Goal: Task Accomplishment & Management: Use online tool/utility

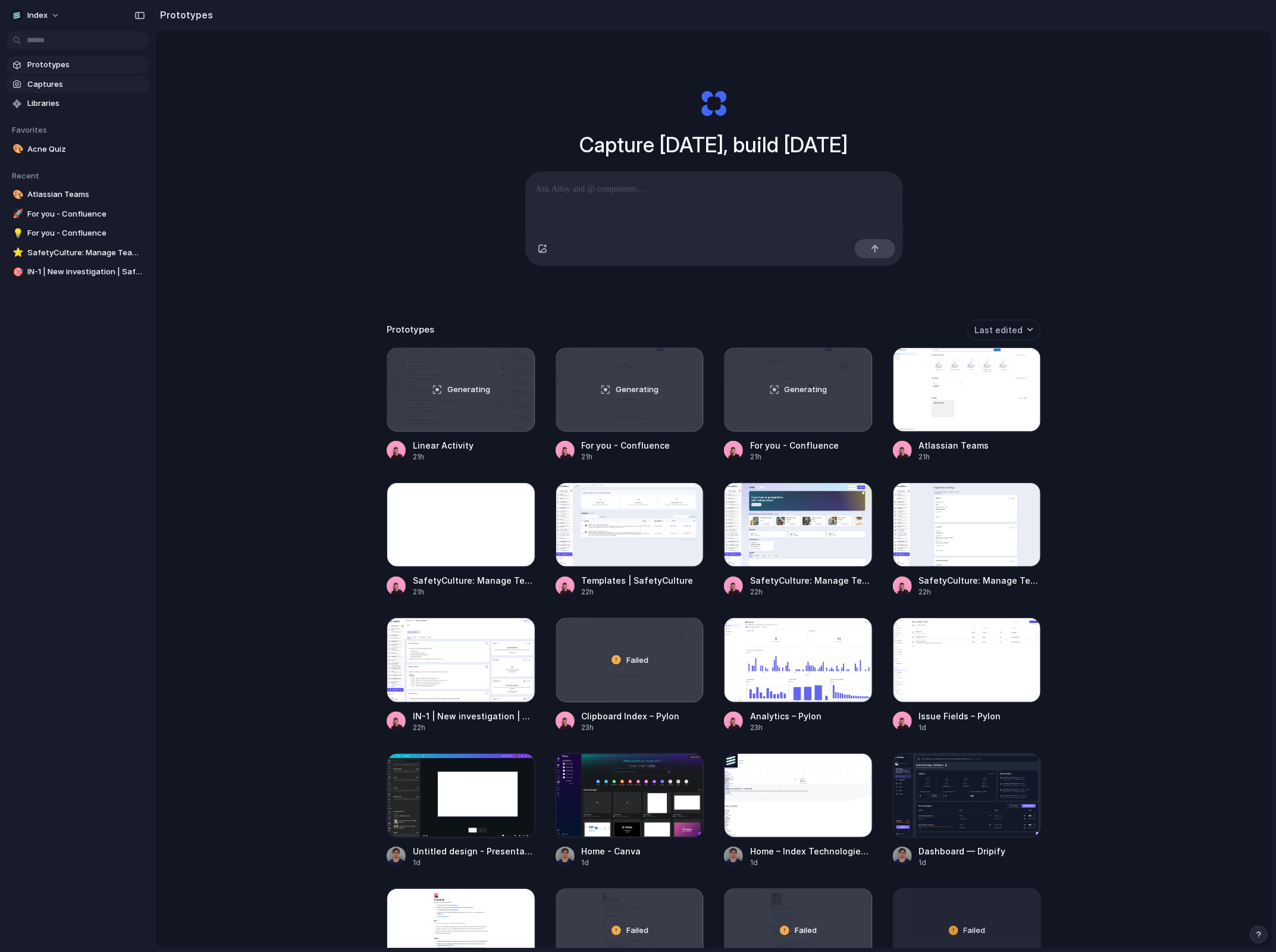
click at [67, 85] on span "Captures" at bounding box center [86, 84] width 117 height 12
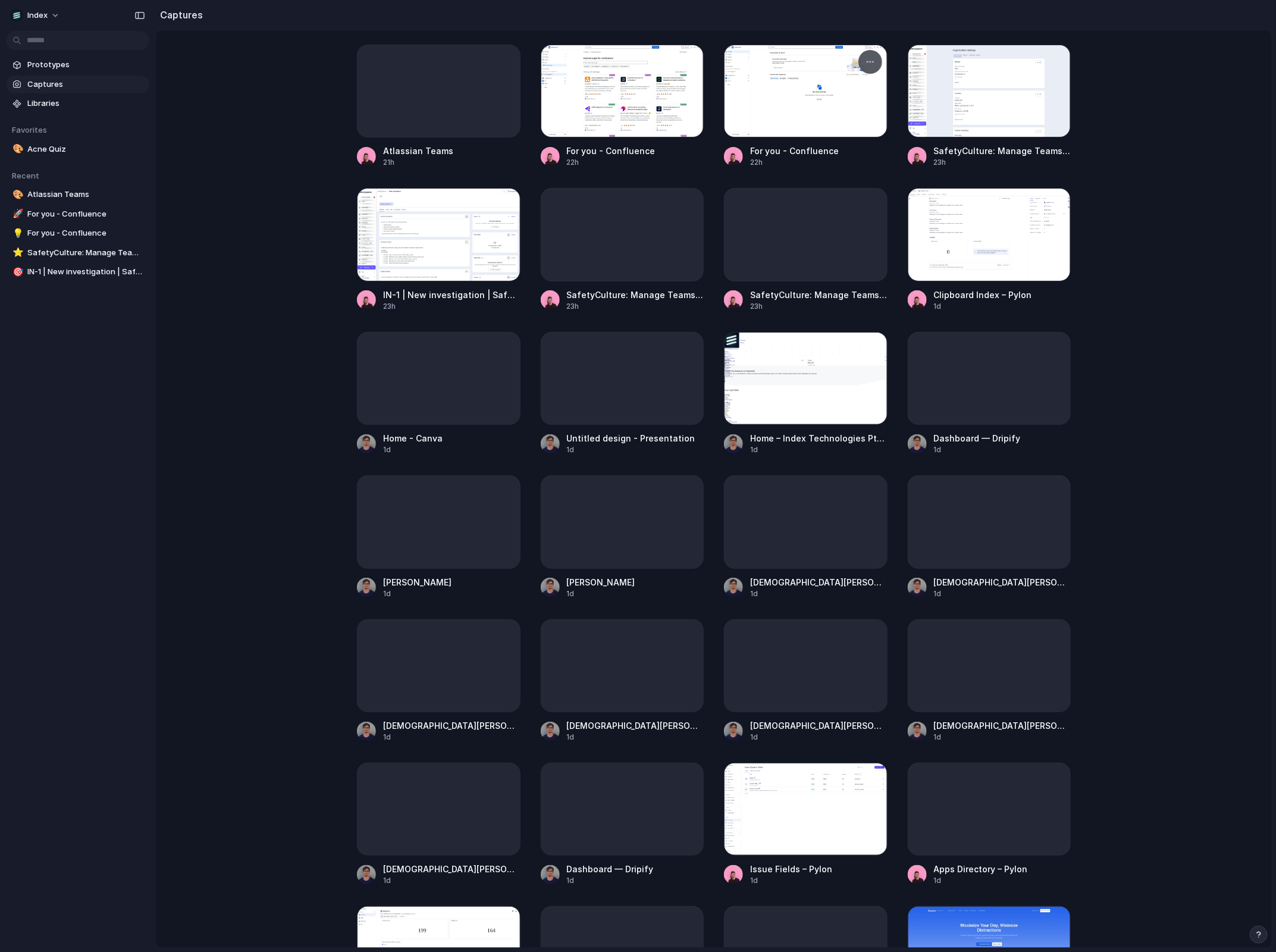
click at [787, 113] on div at bounding box center [805, 91] width 164 height 93
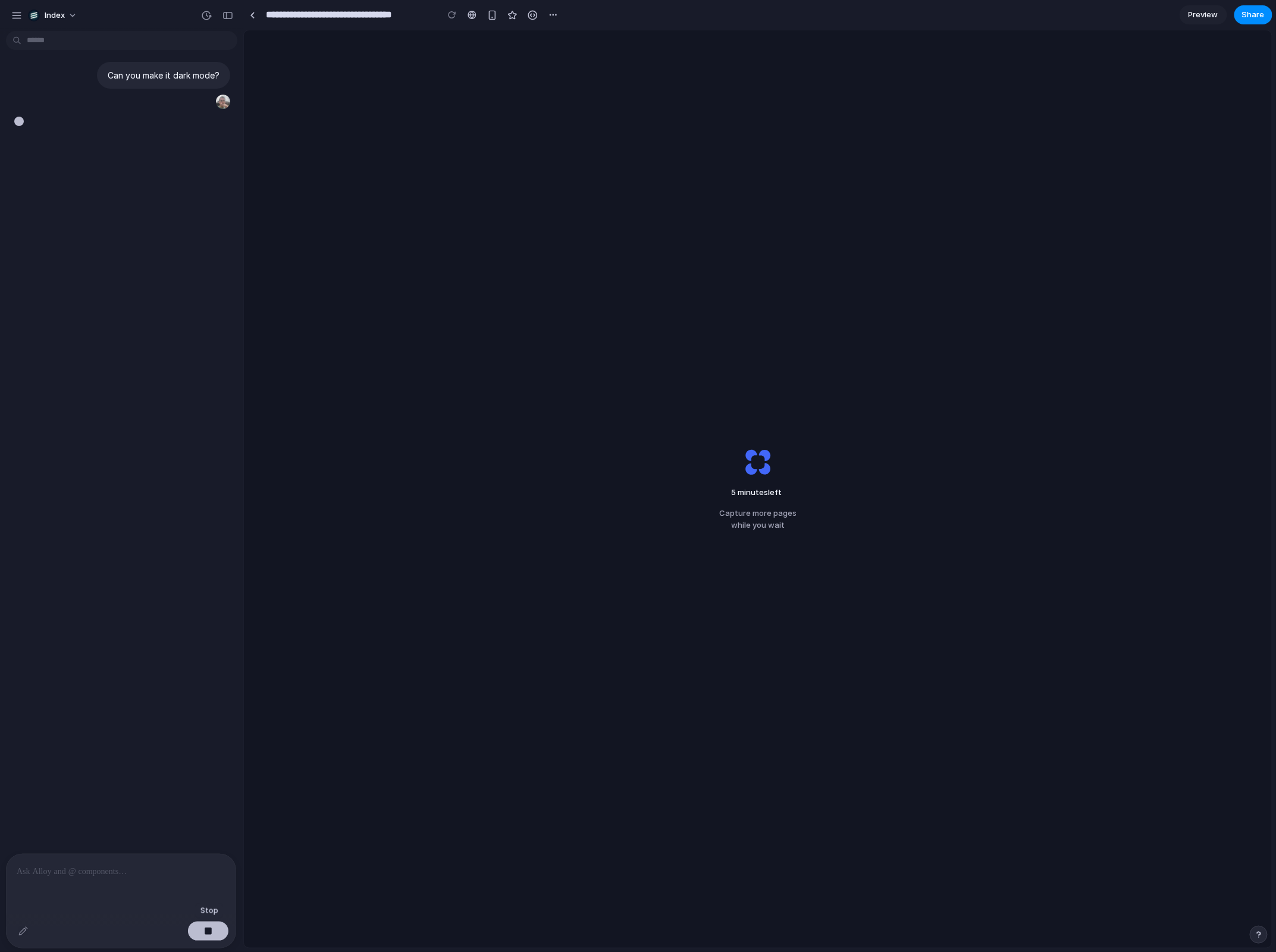
click at [216, 923] on button "button" at bounding box center [208, 930] width 41 height 19
click at [148, 875] on p at bounding box center [121, 870] width 209 height 14
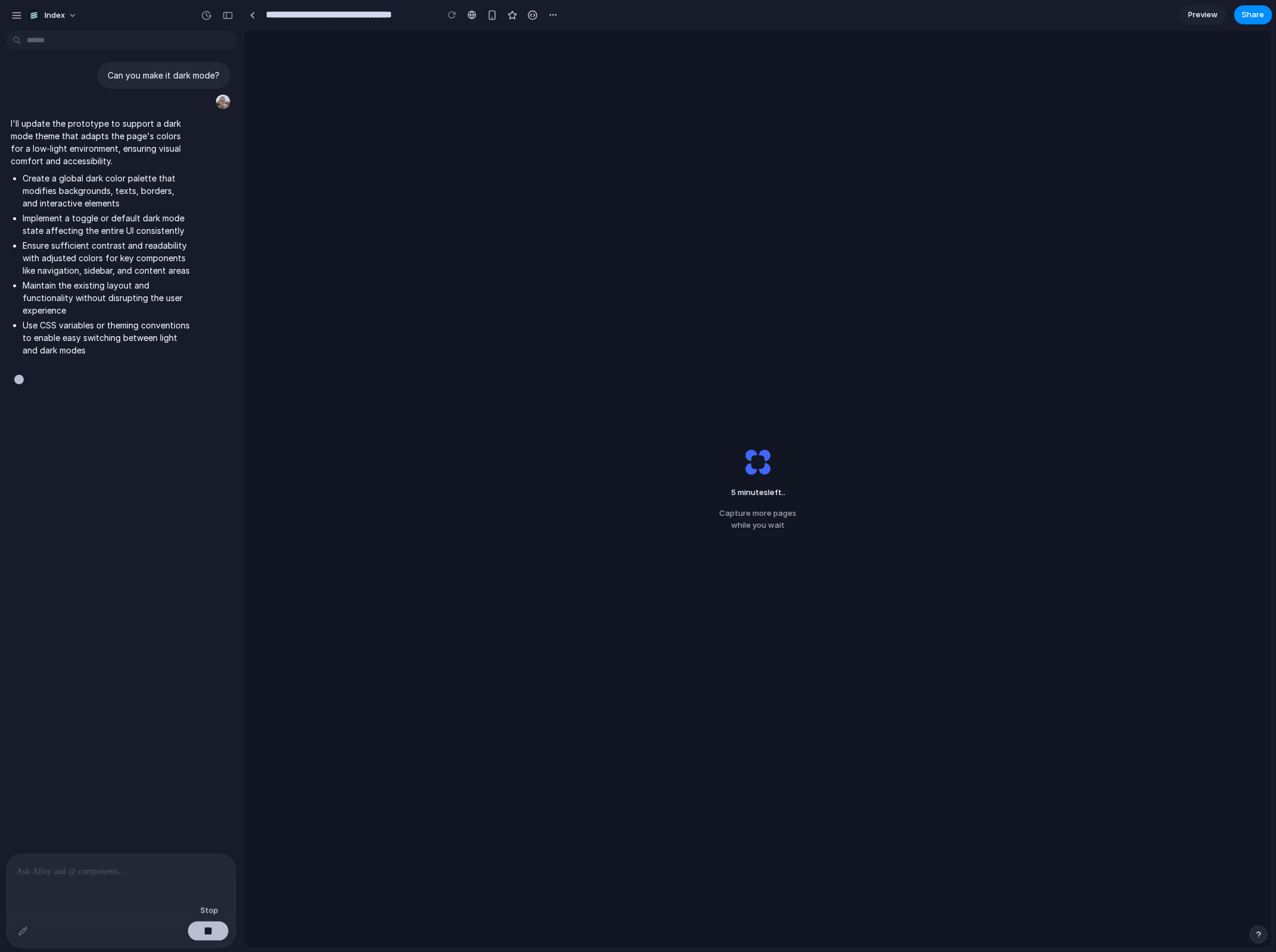
click at [204, 928] on div "button" at bounding box center [208, 931] width 8 height 8
click at [116, 873] on p at bounding box center [122, 870] width 209 height 14
click at [214, 933] on button "button" at bounding box center [209, 930] width 41 height 19
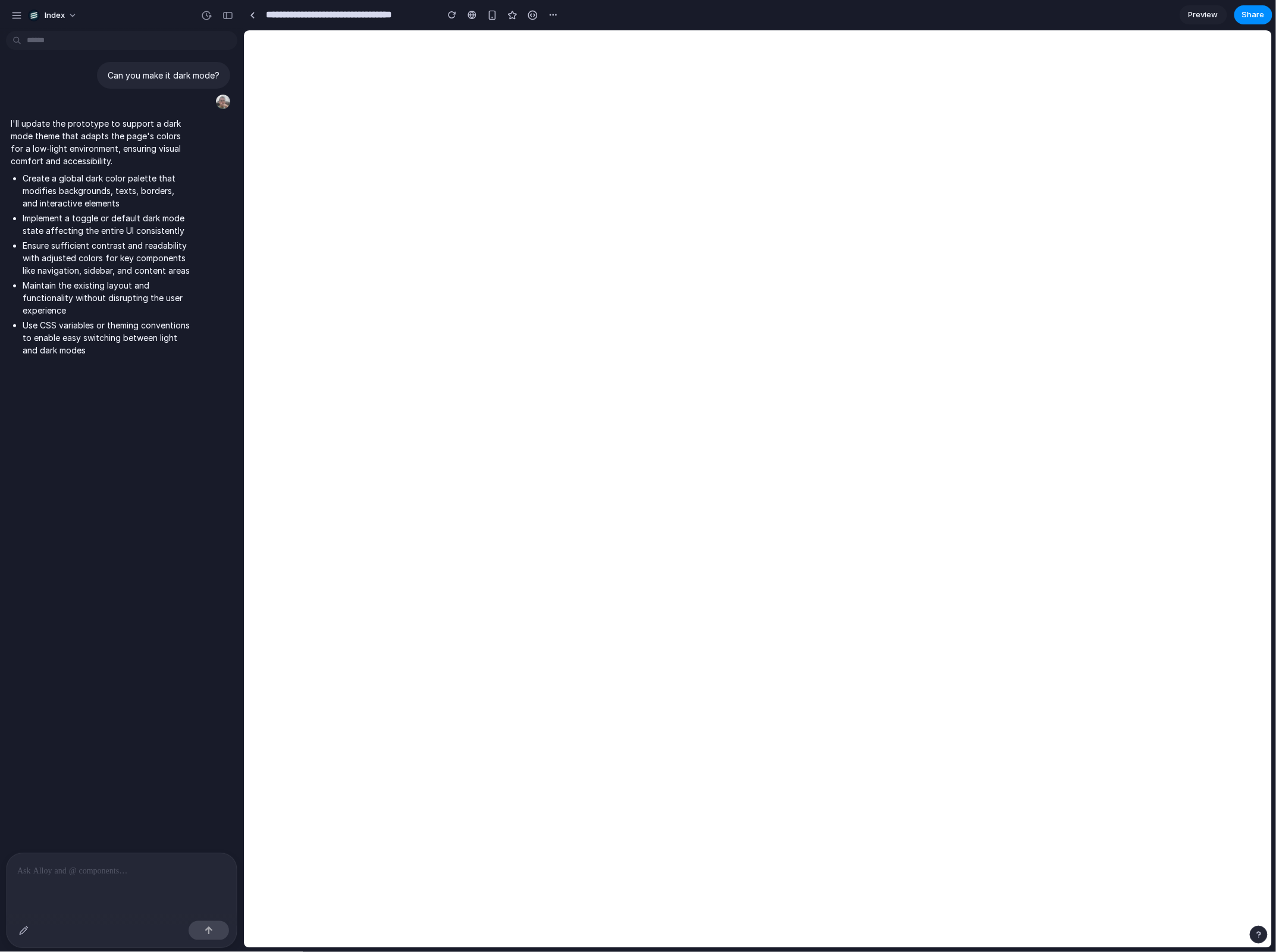
click at [113, 875] on p at bounding box center [122, 870] width 209 height 14
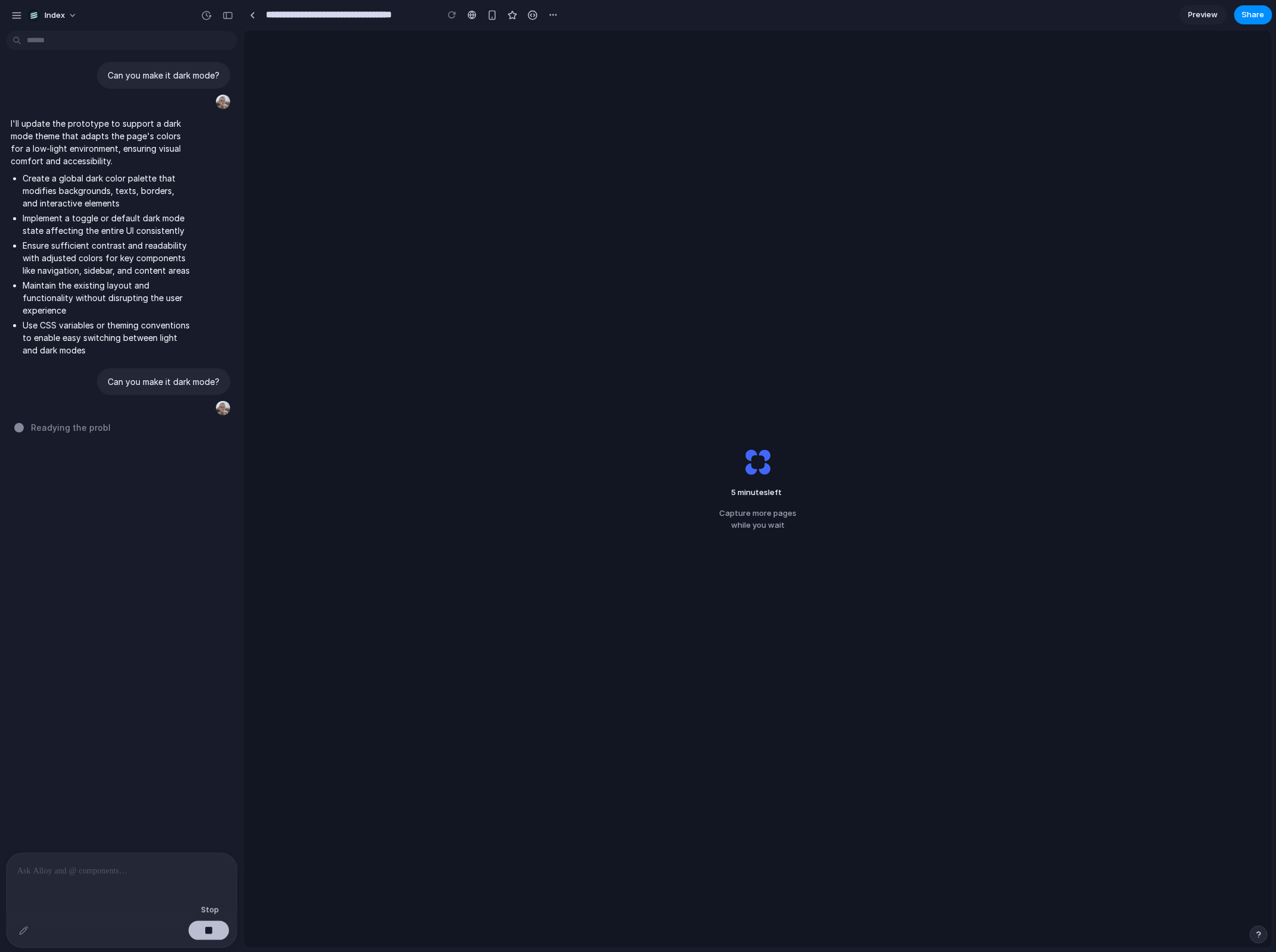
click at [206, 930] on div "button" at bounding box center [209, 930] width 8 height 8
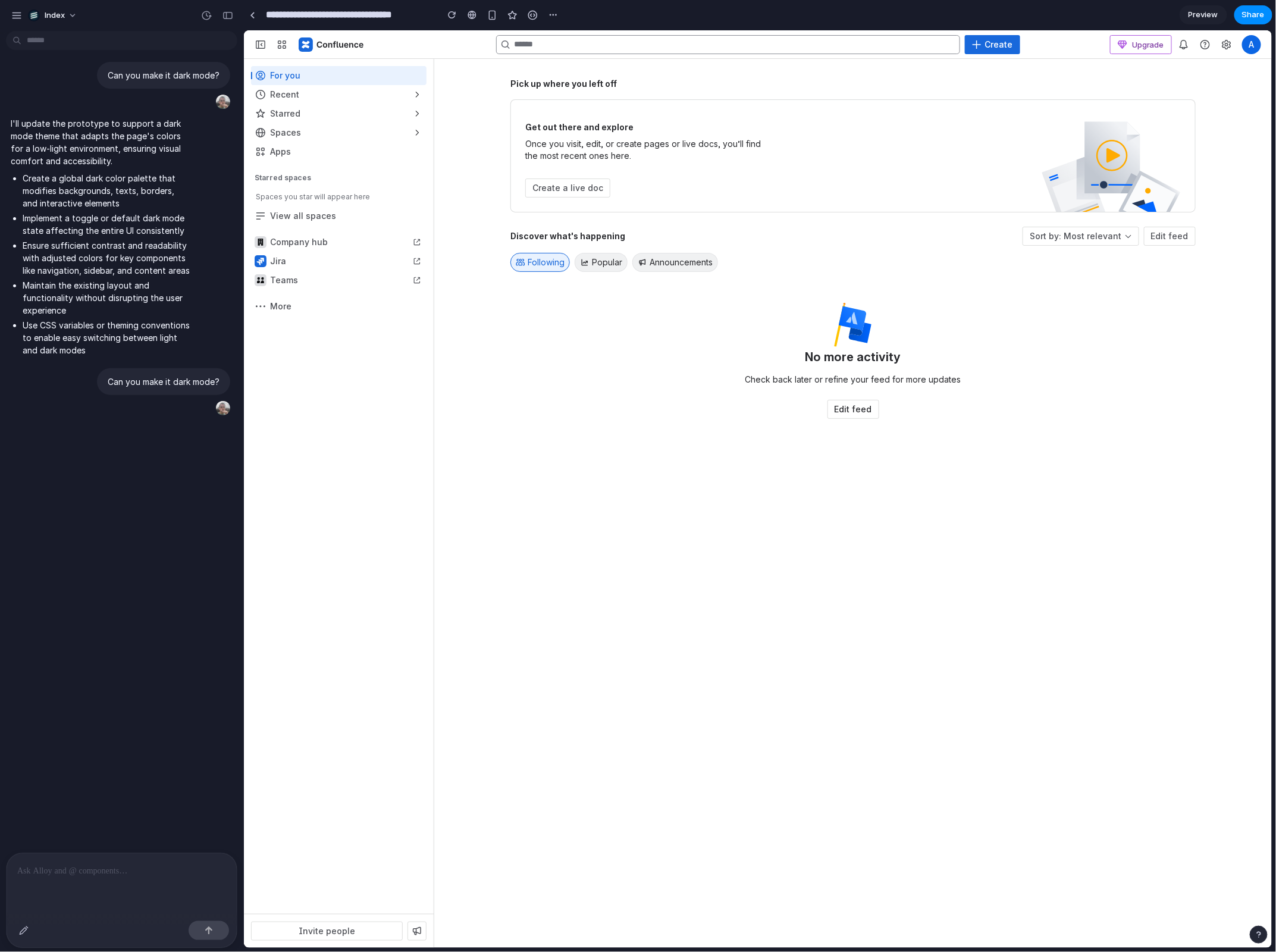
click at [140, 875] on p at bounding box center [122, 870] width 209 height 14
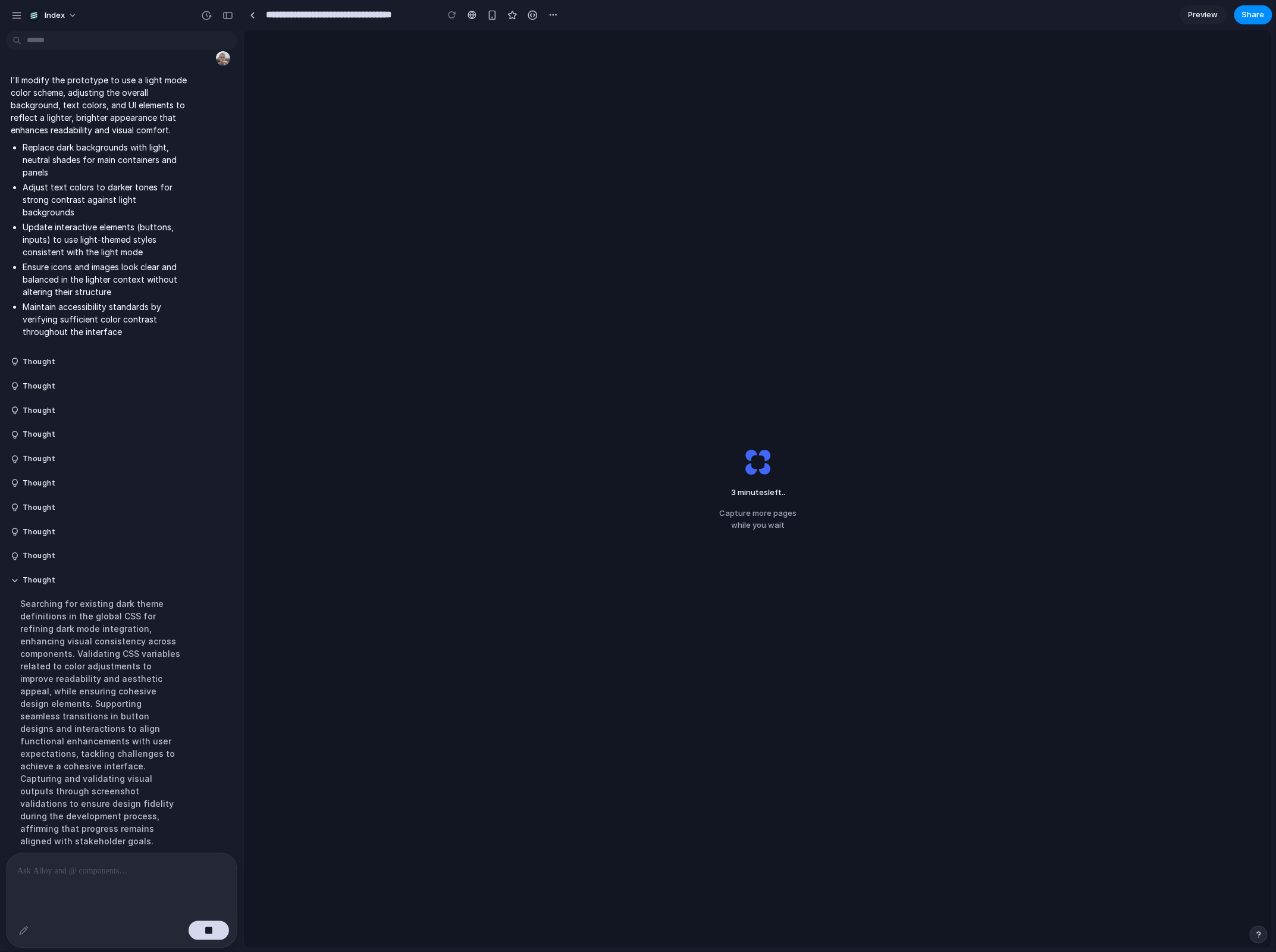
scroll to position [658, 0]
click at [204, 925] on button "button" at bounding box center [209, 930] width 41 height 19
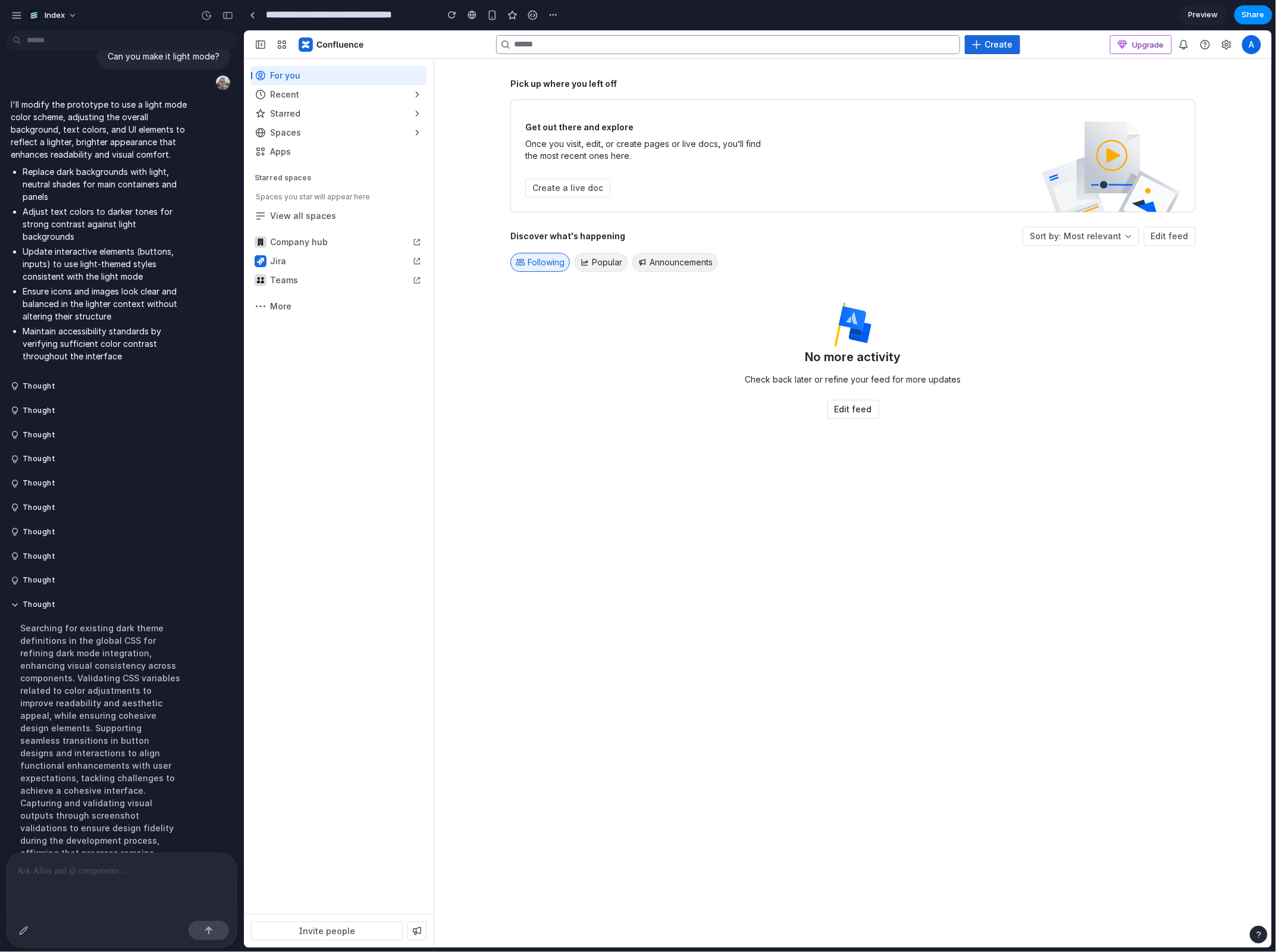
scroll to position [0, 0]
click at [135, 879] on div at bounding box center [122, 870] width 230 height 33
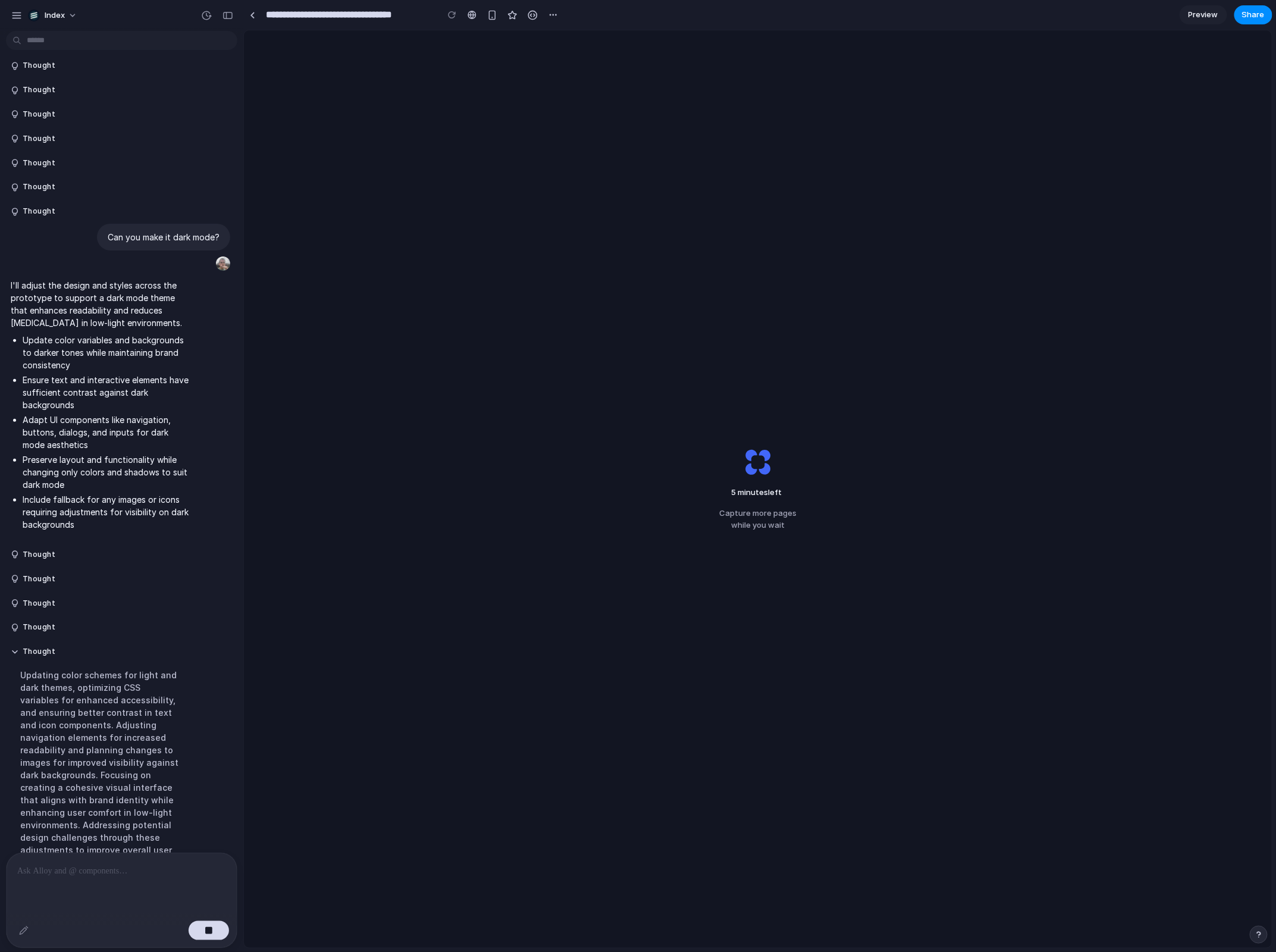
scroll to position [1074, 0]
